Goal: Information Seeking & Learning: Learn about a topic

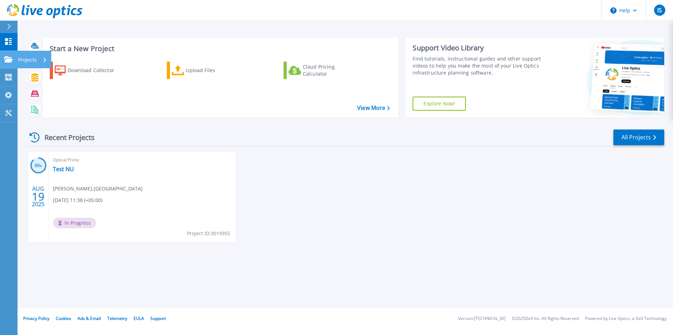
click at [6, 59] on icon at bounding box center [8, 59] width 8 height 6
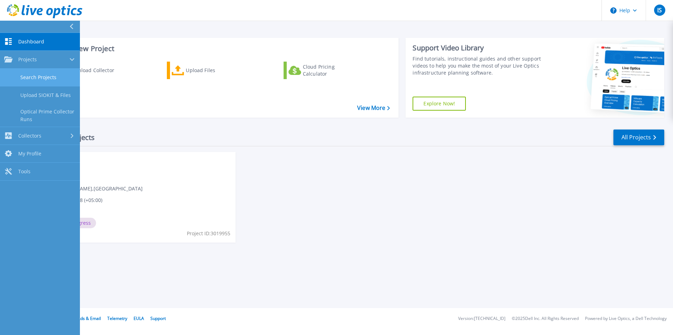
click at [38, 77] on link "Search Projects" at bounding box center [40, 78] width 80 height 18
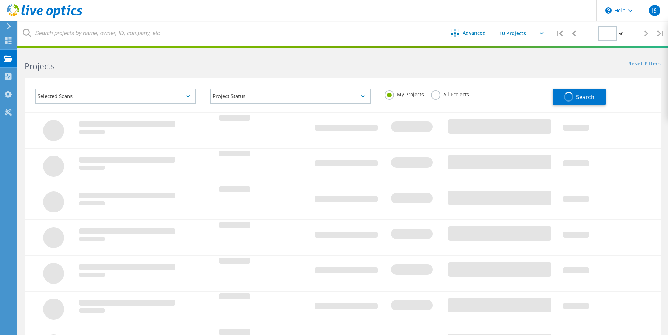
type input "1"
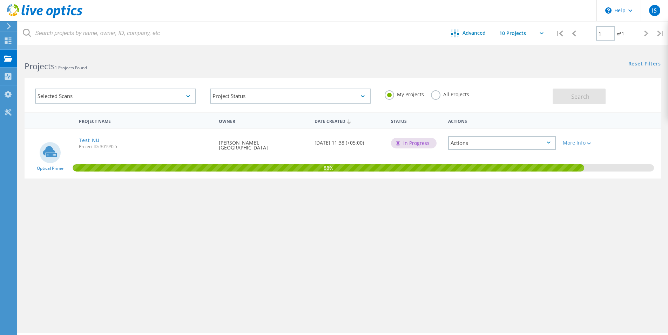
click at [64, 94] on div "Selected Scans" at bounding box center [115, 96] width 161 height 15
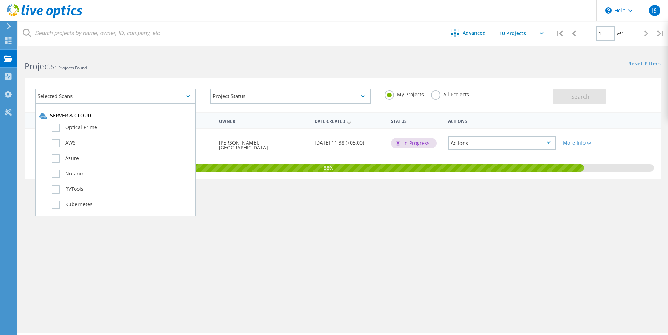
click at [64, 94] on div "Selected Scans" at bounding box center [115, 96] width 161 height 15
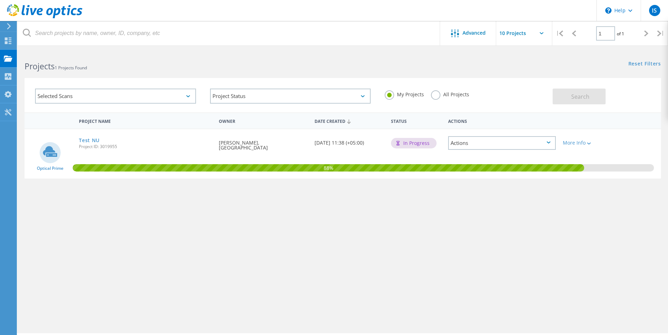
click at [527, 149] on div "Actions" at bounding box center [502, 143] width 108 height 14
click at [533, 142] on div "Project Details" at bounding box center [502, 143] width 106 height 11
click at [533, 142] on div "Actions" at bounding box center [502, 143] width 108 height 14
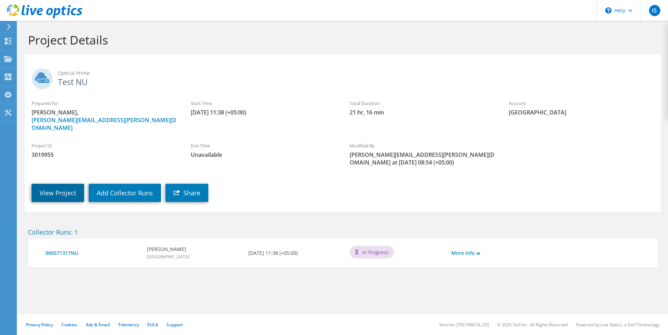
click at [70, 186] on link "View Project" at bounding box center [58, 193] width 53 height 18
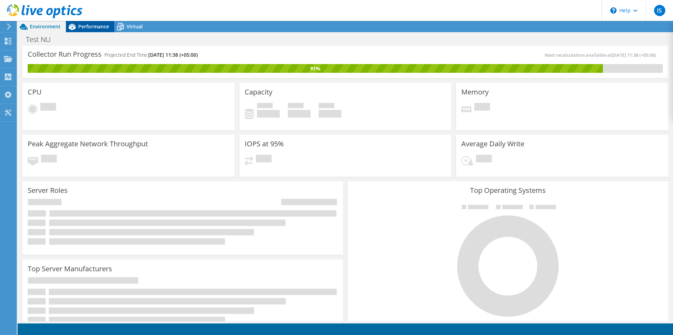
click at [96, 28] on span "Performance" at bounding box center [93, 26] width 31 height 7
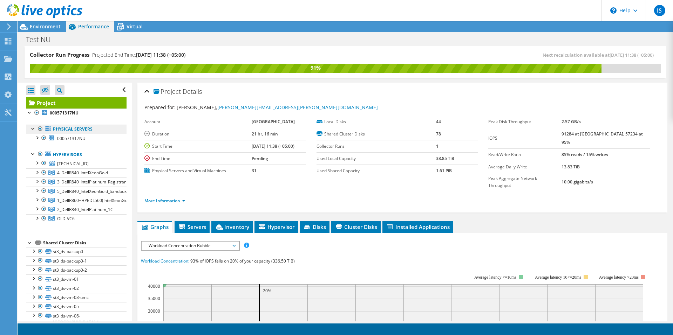
click at [69, 130] on link "Physical Servers" at bounding box center [76, 129] width 100 height 9
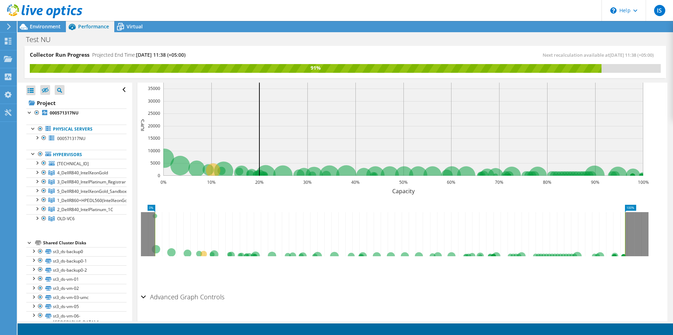
scroll to position [213, 0]
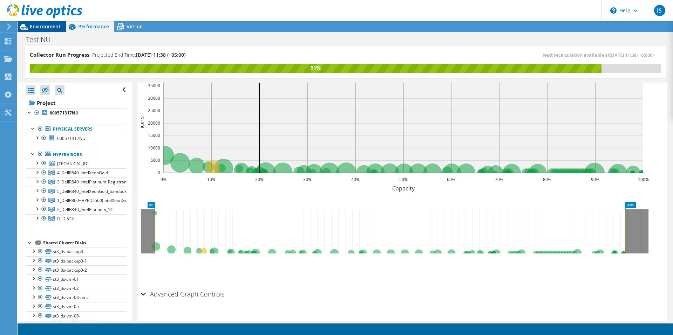
click at [46, 28] on span "Environment" at bounding box center [45, 26] width 31 height 7
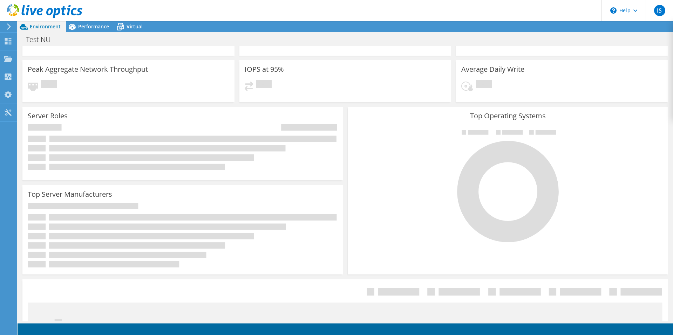
scroll to position [143, 0]
click at [85, 25] on span "Performance" at bounding box center [93, 26] width 31 height 7
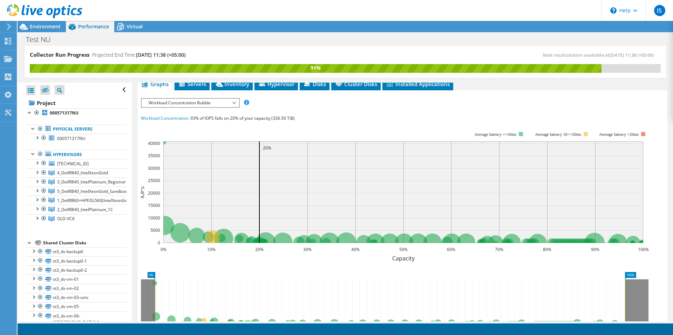
scroll to position [0, 0]
click at [63, 152] on link "Hypervisors" at bounding box center [76, 154] width 100 height 9
click at [61, 154] on link "Hypervisors" at bounding box center [76, 154] width 100 height 9
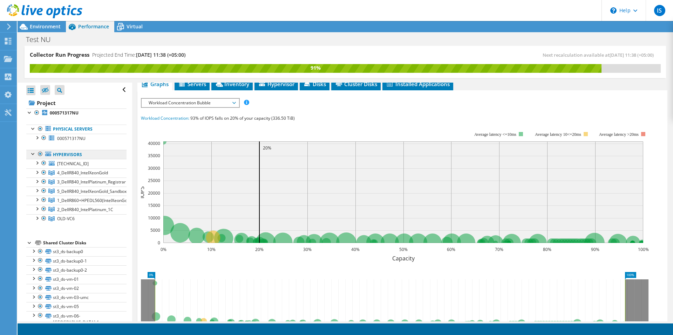
click at [49, 155] on icon at bounding box center [48, 154] width 6 height 5
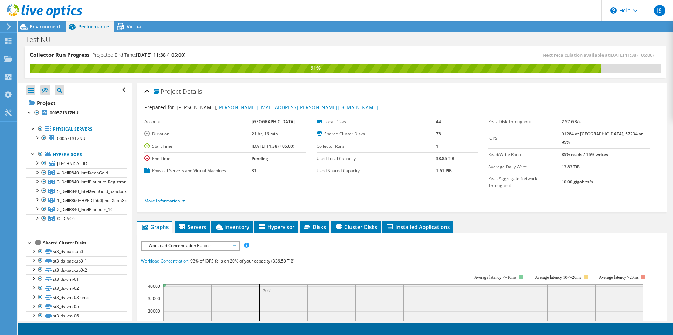
click at [40, 21] on div at bounding box center [41, 11] width 82 height 23
click at [37, 25] on span "Environment" at bounding box center [45, 26] width 31 height 7
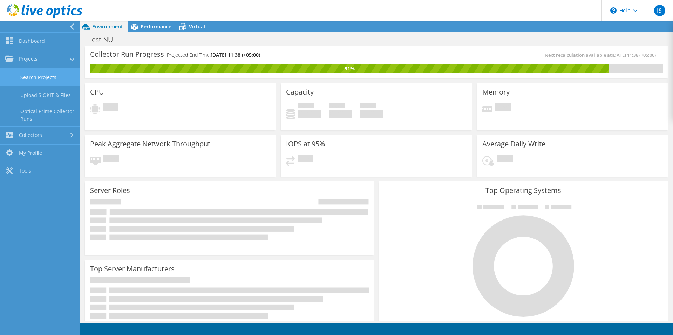
click at [28, 74] on link "Search Projects" at bounding box center [40, 77] width 80 height 18
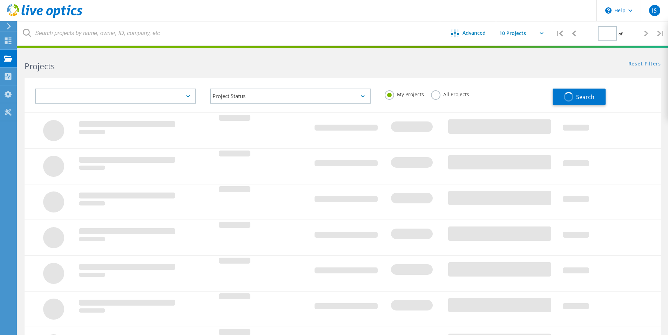
type input "1"
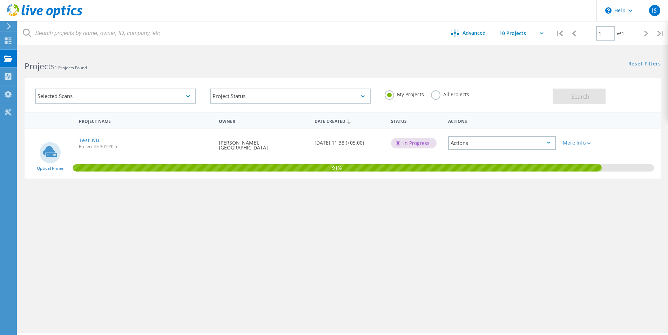
click at [570, 143] on div "More Info" at bounding box center [584, 143] width 44 height 5
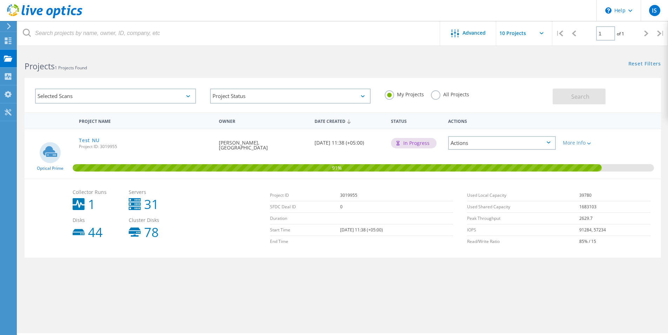
click at [547, 149] on div "Actions" at bounding box center [502, 143] width 108 height 14
click at [501, 142] on div "Project Details" at bounding box center [502, 143] width 106 height 11
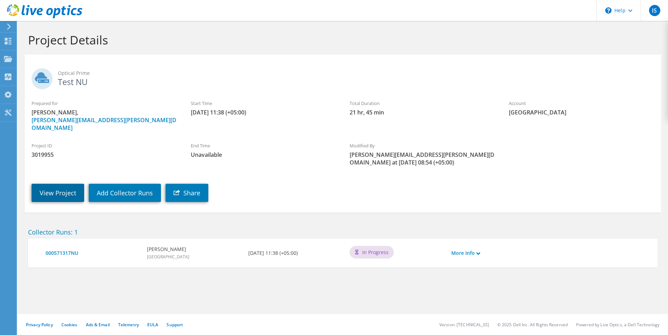
click at [69, 185] on link "View Project" at bounding box center [58, 193] width 53 height 18
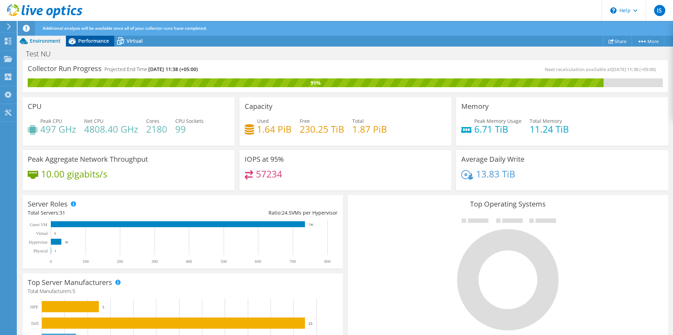
click at [77, 41] on icon at bounding box center [72, 41] width 12 height 12
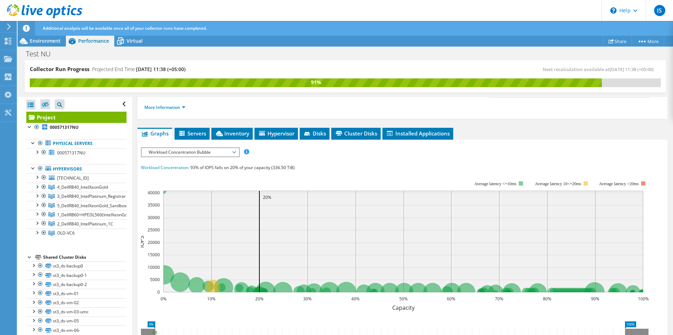
scroll to position [73, 0]
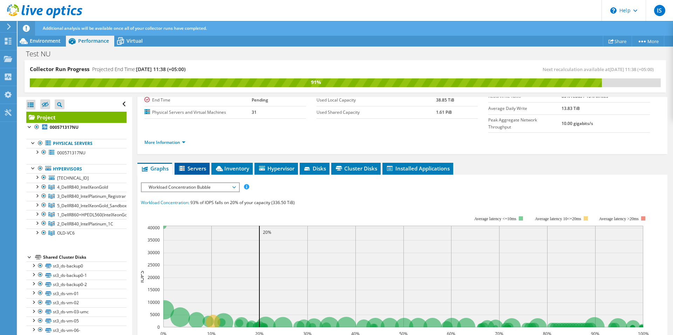
click at [199, 165] on span "Servers" at bounding box center [192, 168] width 28 height 7
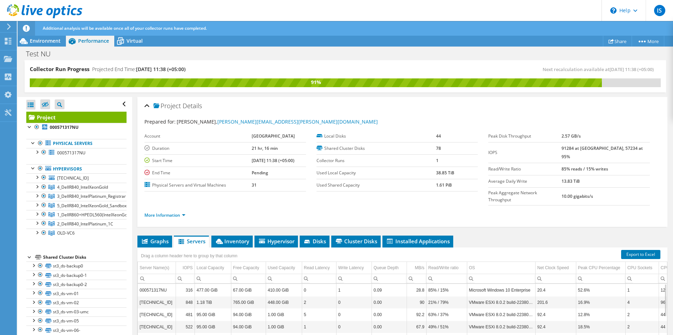
scroll to position [70, 0]
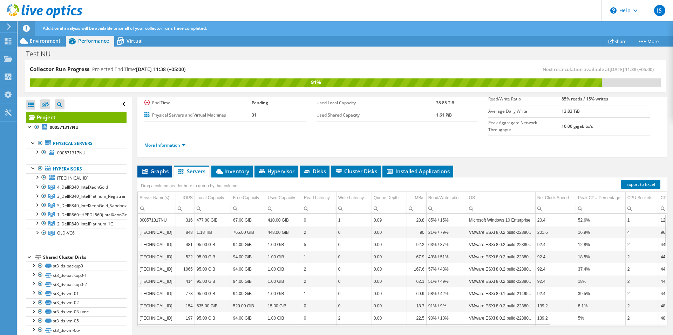
click at [164, 166] on li "Graphs" at bounding box center [154, 172] width 35 height 12
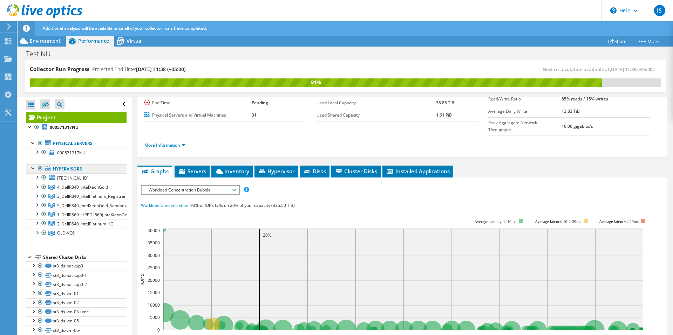
click at [71, 167] on link "Hypervisors" at bounding box center [76, 168] width 100 height 9
click at [41, 169] on div at bounding box center [40, 168] width 7 height 8
click at [45, 168] on link "Hypervisors" at bounding box center [76, 168] width 100 height 9
click at [53, 169] on link "Hypervisors" at bounding box center [76, 168] width 100 height 9
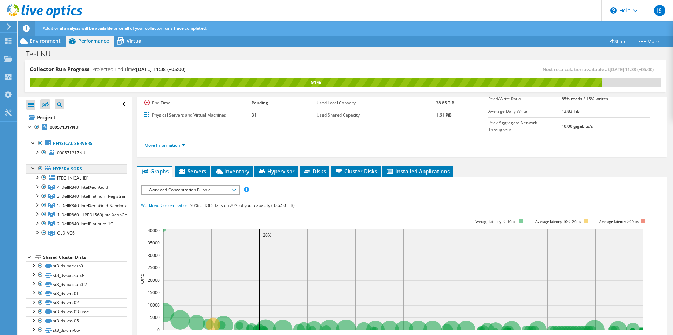
click at [88, 169] on link "Hypervisors" at bounding box center [76, 168] width 100 height 9
click at [93, 169] on link "Hypervisors" at bounding box center [76, 168] width 100 height 9
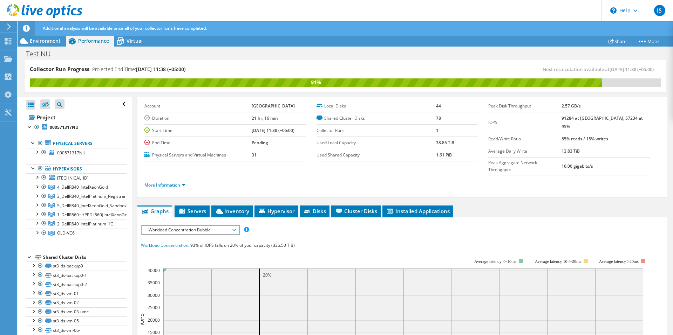
scroll to position [0, 0]
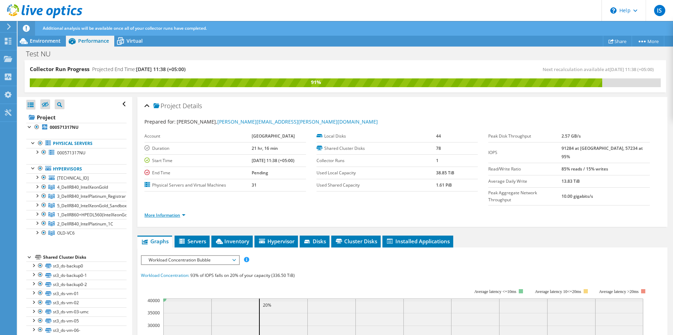
click at [184, 212] on link "More Information" at bounding box center [164, 215] width 41 height 6
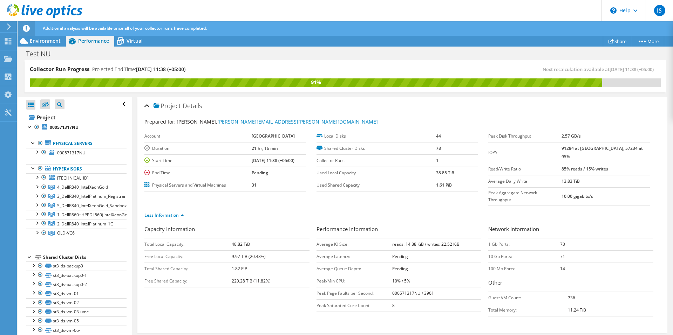
scroll to position [35, 0]
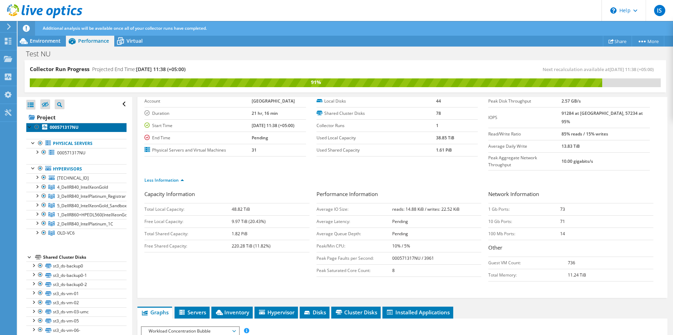
click at [55, 129] on b "000571317NU" at bounding box center [64, 127] width 29 height 6
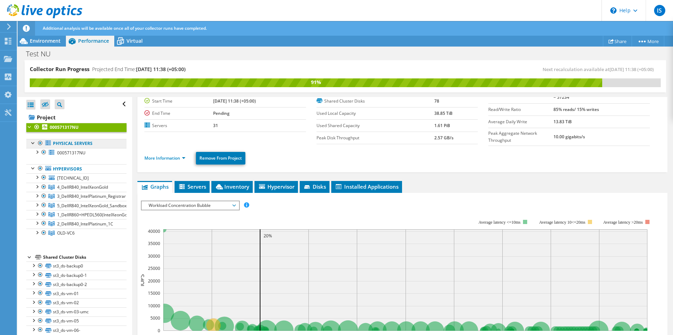
click at [93, 143] on link "Physical Servers" at bounding box center [76, 143] width 100 height 9
click at [82, 170] on link "Hypervisors" at bounding box center [76, 168] width 100 height 9
click at [93, 130] on link "000571317NU" at bounding box center [76, 127] width 100 height 9
click at [198, 187] on span "Servers" at bounding box center [192, 186] width 28 height 7
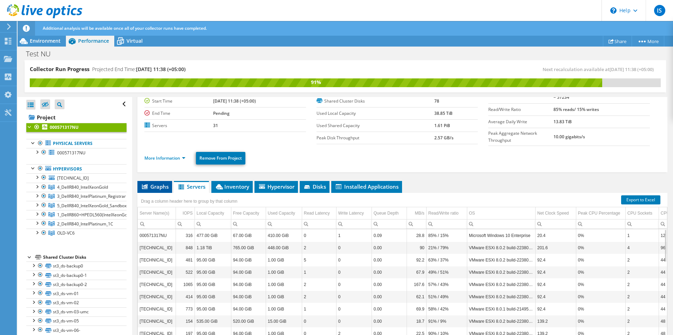
click at [164, 185] on span "Graphs" at bounding box center [155, 186] width 28 height 7
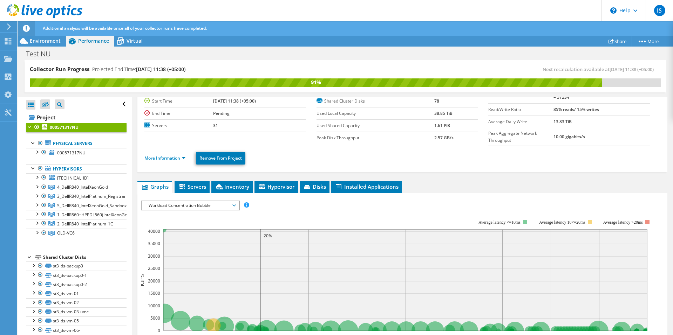
click at [194, 203] on span "Workload Concentration Bubble" at bounding box center [190, 205] width 90 height 8
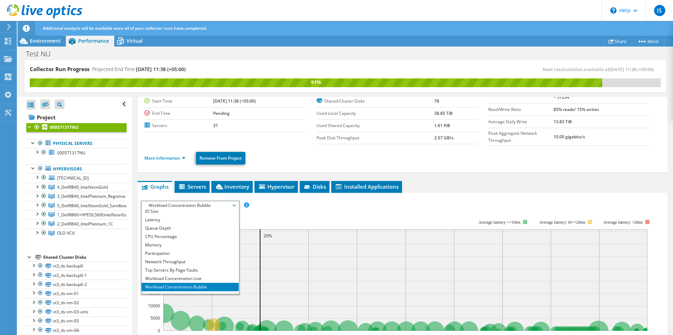
scroll to position [25, 0]
click at [164, 286] on li "All" at bounding box center [190, 290] width 97 height 8
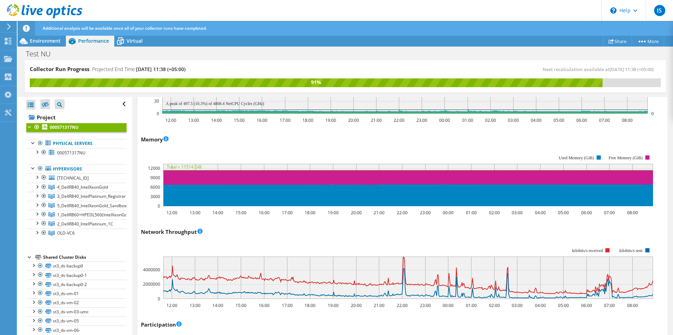
scroll to position [873, 0]
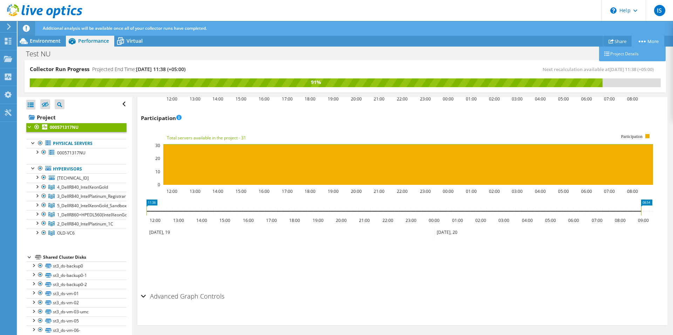
click at [643, 41] on icon at bounding box center [641, 42] width 7 height 2
click at [622, 53] on link "Project Details" at bounding box center [632, 54] width 67 height 15
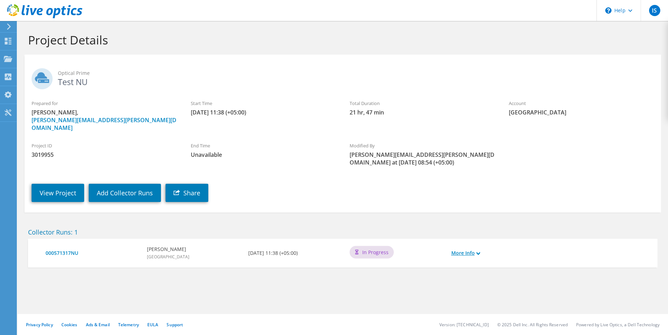
click at [469, 249] on link "More Info" at bounding box center [465, 253] width 29 height 8
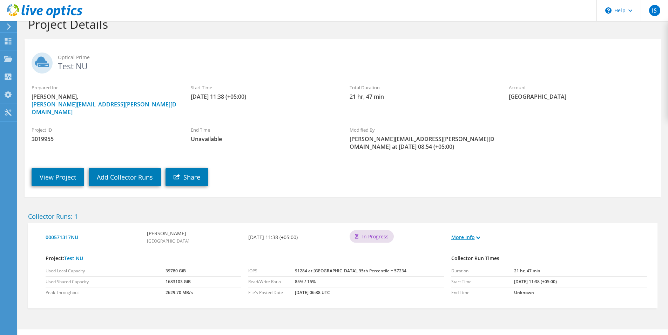
scroll to position [23, 0]
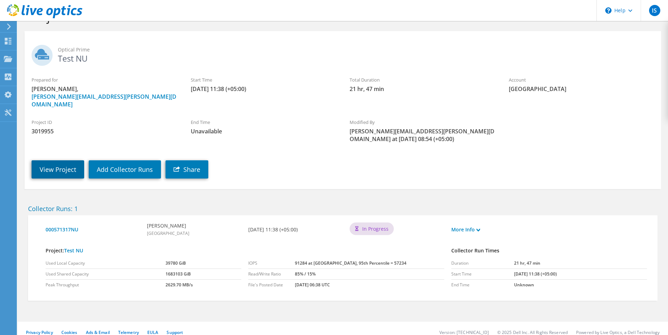
click at [59, 161] on link "View Project" at bounding box center [58, 169] width 53 height 18
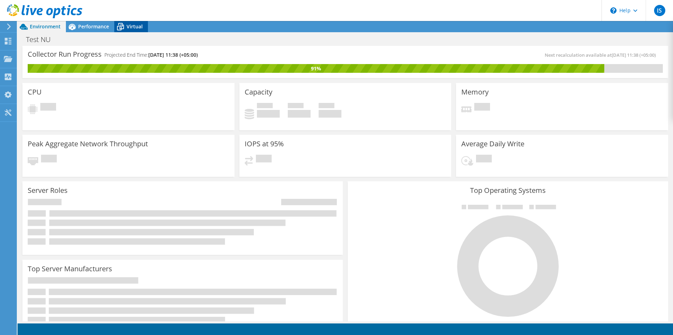
click at [129, 23] on div "Virtual" at bounding box center [131, 26] width 34 height 11
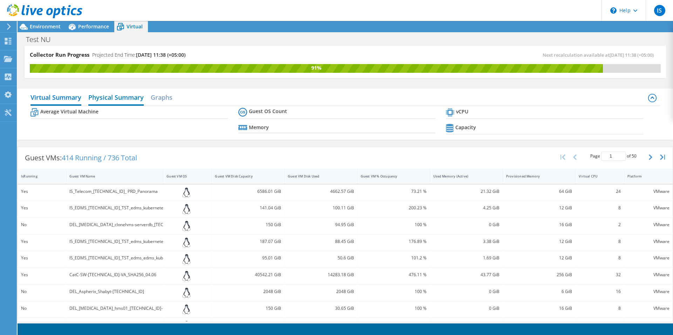
click at [121, 100] on h2 "Physical Summary" at bounding box center [115, 97] width 55 height 15
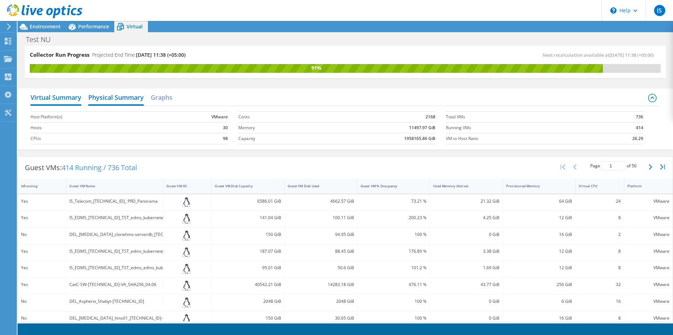
click at [57, 95] on h2 "Virtual Summary" at bounding box center [55, 97] width 51 height 15
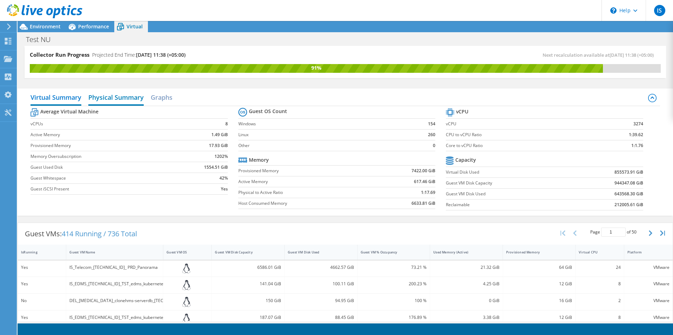
click at [117, 100] on h2 "Physical Summary" at bounding box center [115, 97] width 55 height 15
